Goal: Transaction & Acquisition: Download file/media

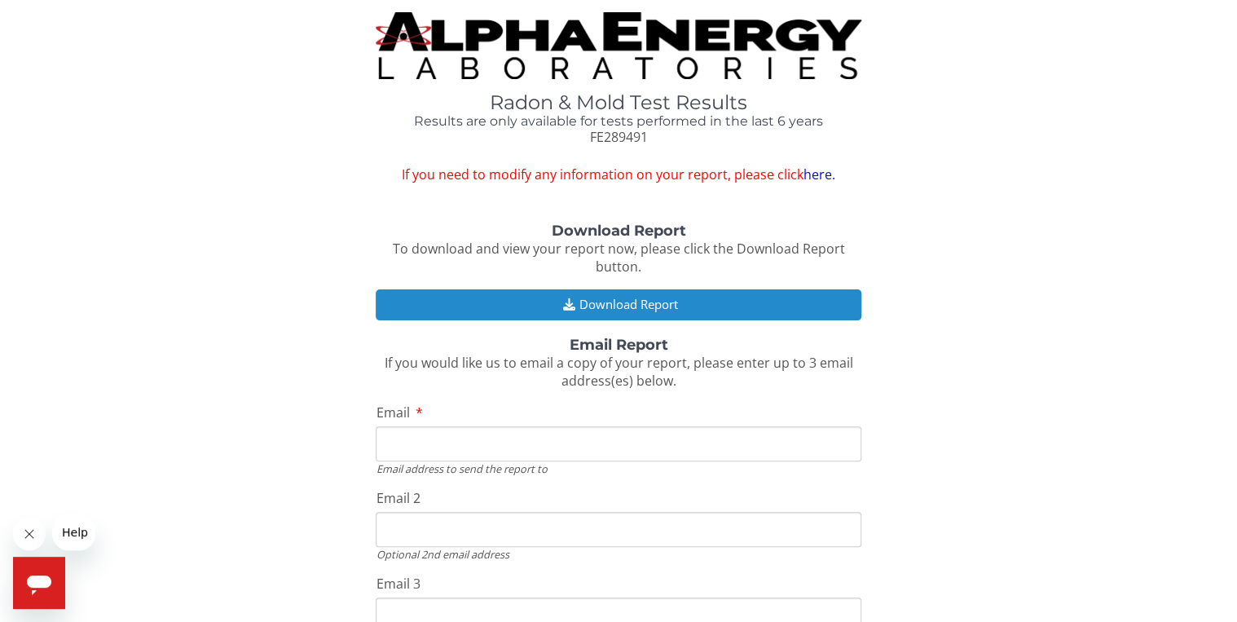
click at [616, 303] on button "Download Report" at bounding box center [618, 304] width 485 height 30
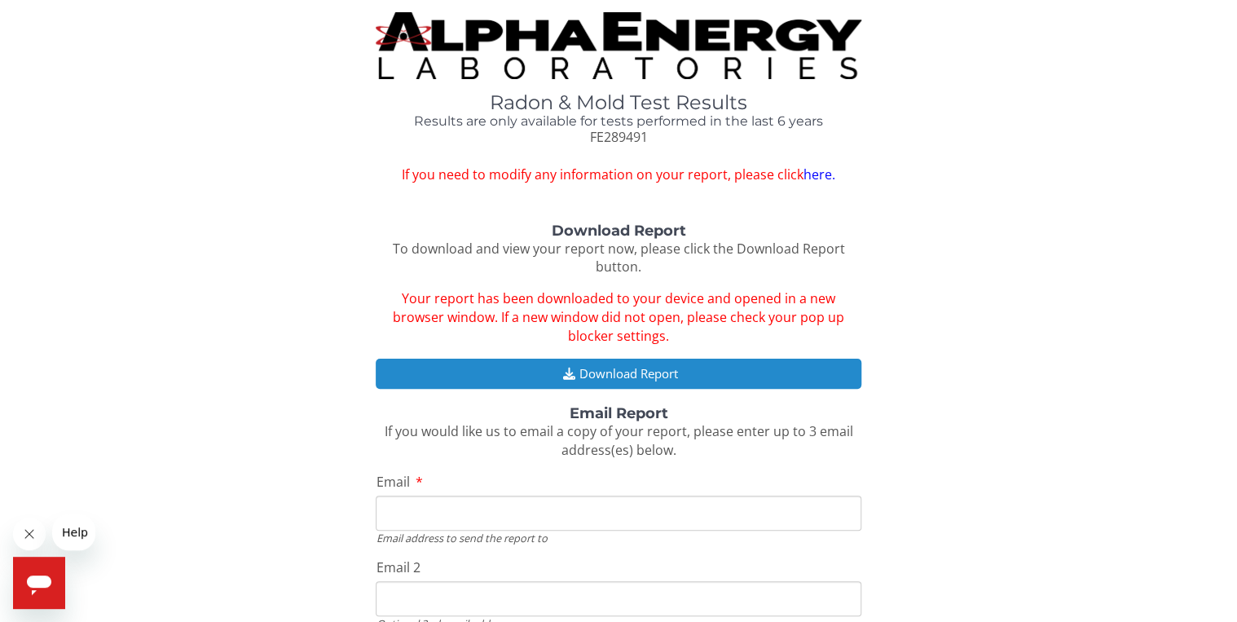
click at [633, 370] on button "Download Report" at bounding box center [618, 373] width 485 height 30
click at [692, 370] on button "Download Report" at bounding box center [618, 373] width 485 height 30
